Goal: Task Accomplishment & Management: Use online tool/utility

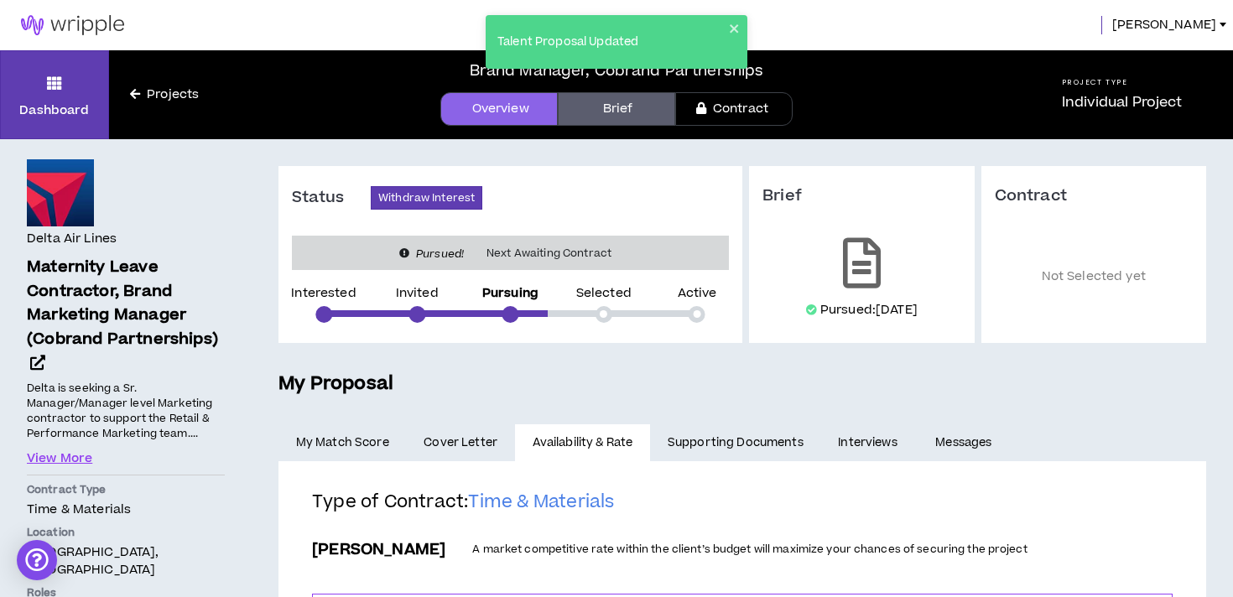
click at [88, 18] on img at bounding box center [72, 25] width 145 height 20
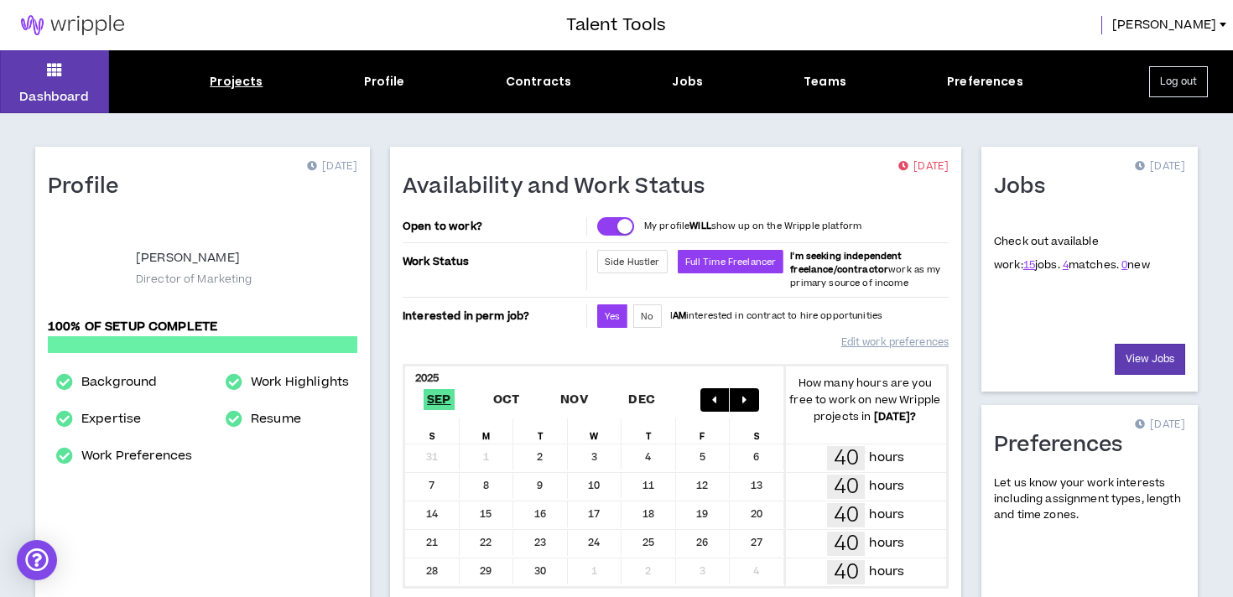
click at [242, 84] on div "Projects" at bounding box center [236, 82] width 53 height 18
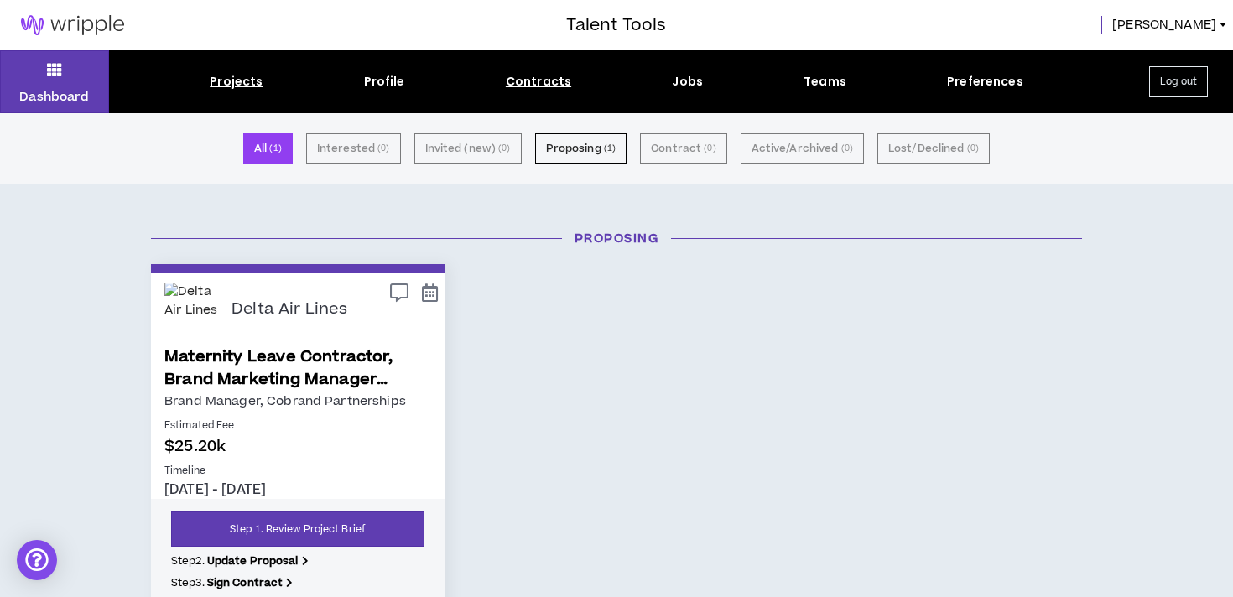
click at [552, 80] on div "Contracts" at bounding box center [538, 82] width 65 height 18
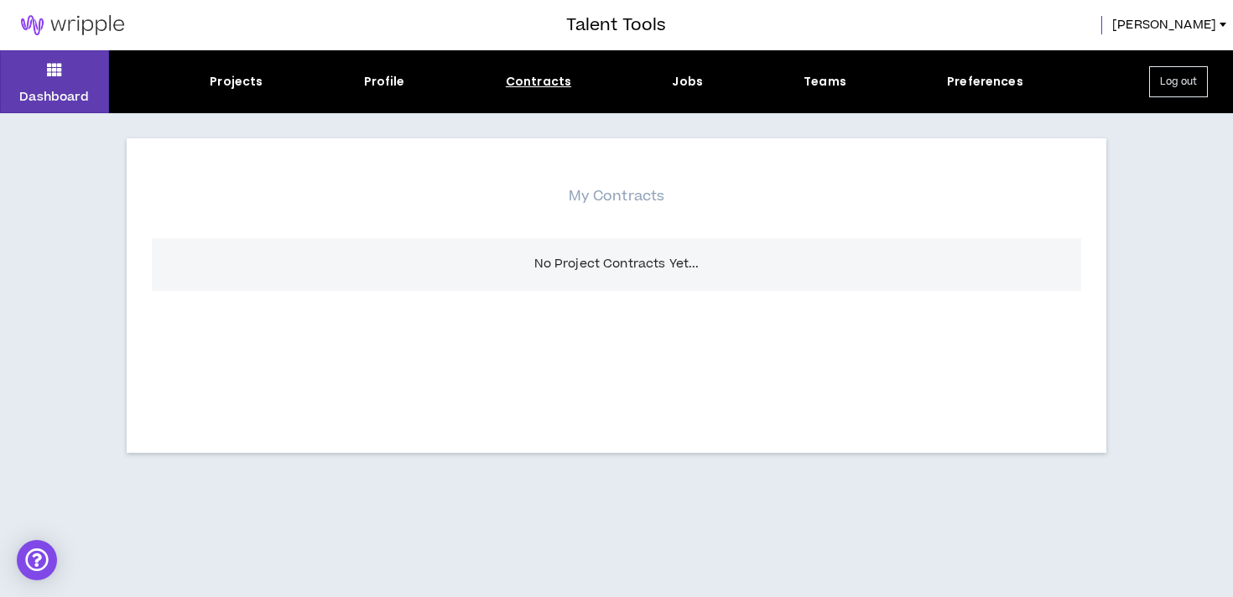
click at [689, 94] on div "Dashboard Projects Profile Contracts Jobs Teams Preferences Log out" at bounding box center [616, 81] width 1233 height 63
click at [685, 75] on div "Jobs" at bounding box center [687, 82] width 31 height 18
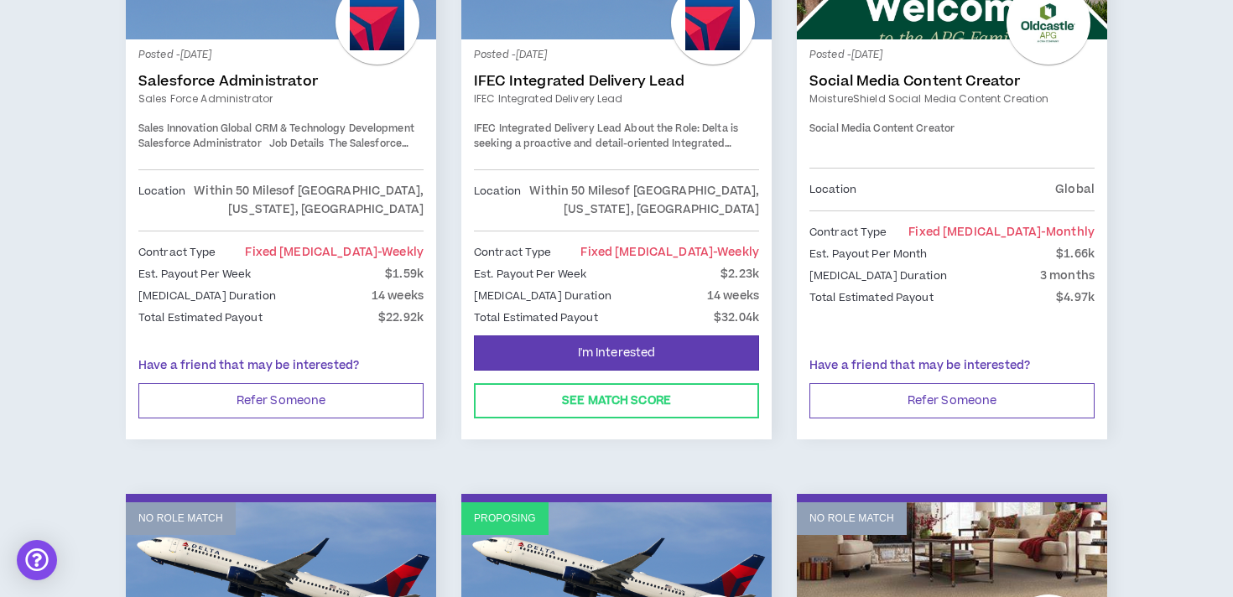
scroll to position [379, 0]
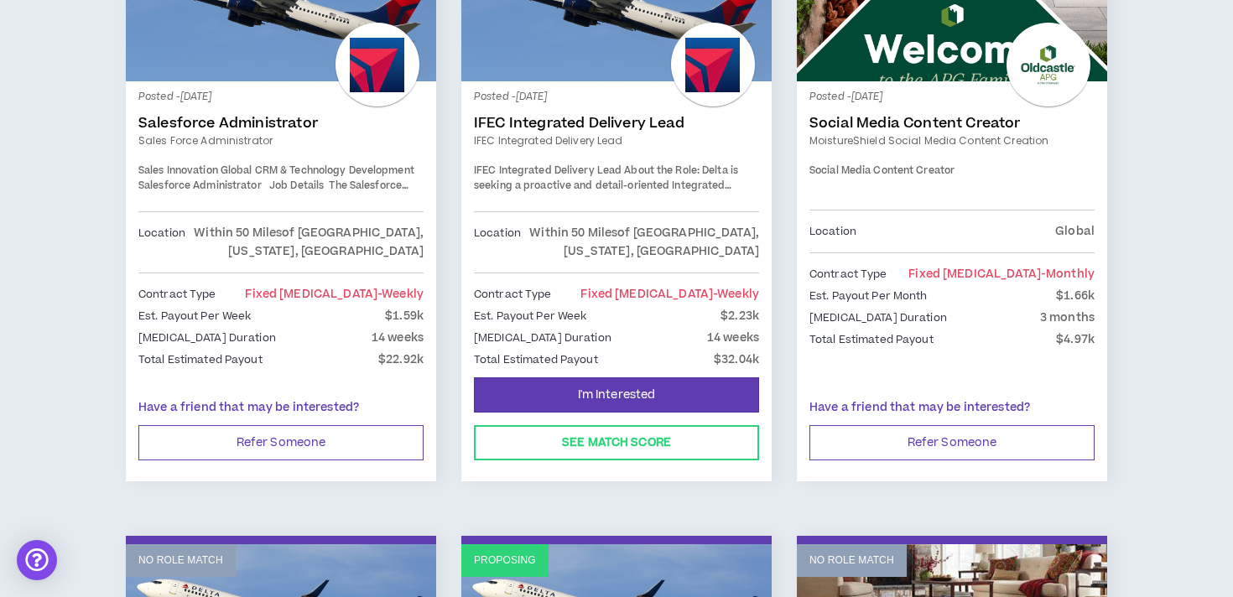
click at [624, 227] on p "Within 50 Miles of [GEOGRAPHIC_DATA], [US_STATE], [GEOGRAPHIC_DATA]" at bounding box center [640, 242] width 238 height 37
click at [600, 65] on link "Role Match" at bounding box center [616, 5] width 310 height 151
